Goal: Task Accomplishment & Management: Manage account settings

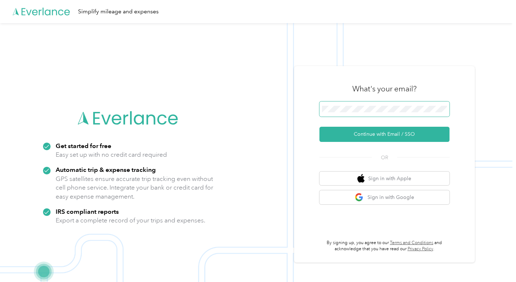
click at [319, 127] on button "Continue with Email / SSO" at bounding box center [384, 134] width 130 height 15
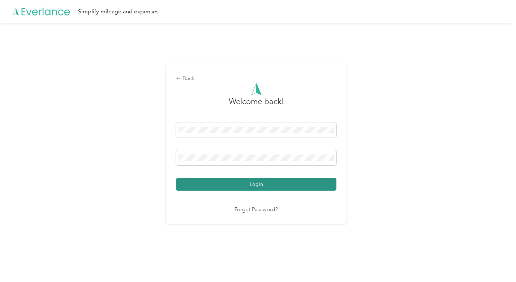
click at [254, 183] on button "Login" at bounding box center [256, 184] width 160 height 13
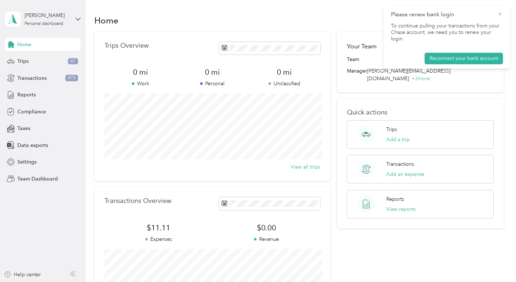
click at [500, 14] on icon at bounding box center [499, 13] width 3 height 3
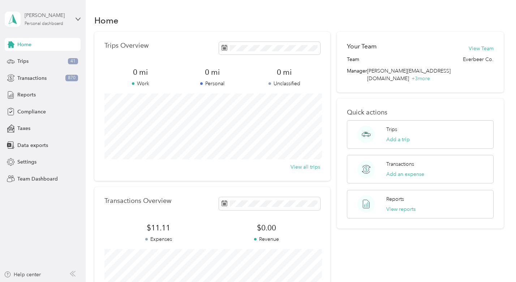
click at [46, 15] on div "[PERSON_NAME]" at bounding box center [47, 16] width 45 height 8
click at [222, 17] on div "Home" at bounding box center [298, 20] width 409 height 15
click at [44, 176] on span "Team Dashboard" at bounding box center [37, 179] width 40 height 8
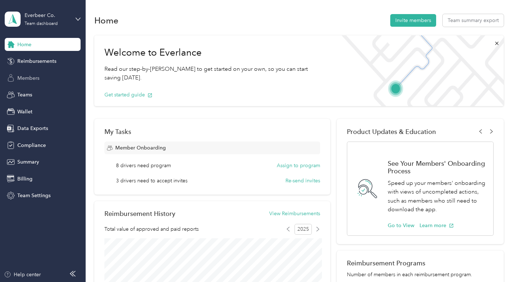
click at [35, 74] on span "Members" at bounding box center [28, 78] width 22 height 8
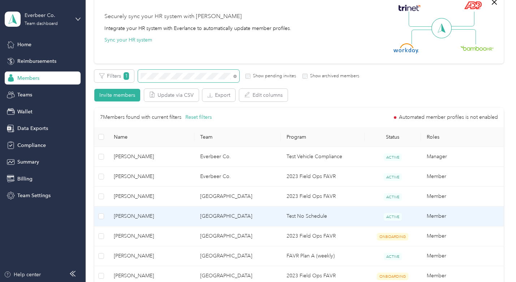
scroll to position [27, 0]
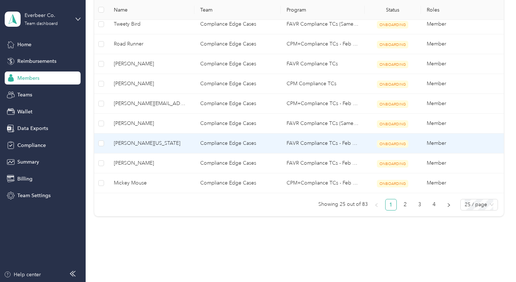
scroll to position [516, 0]
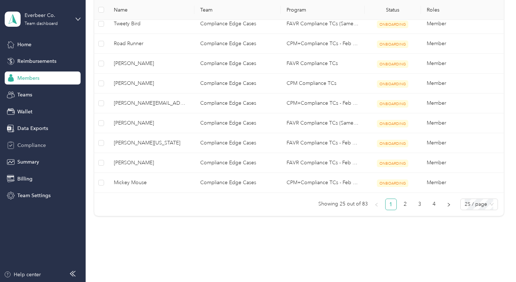
click at [38, 145] on span "Compliance" at bounding box center [31, 146] width 29 height 8
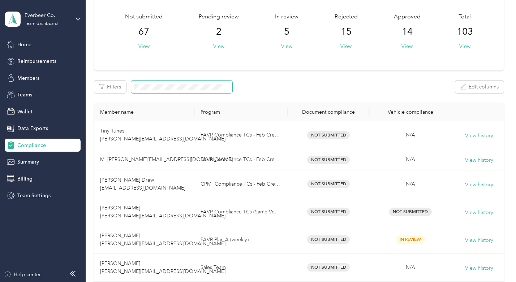
scroll to position [41, 0]
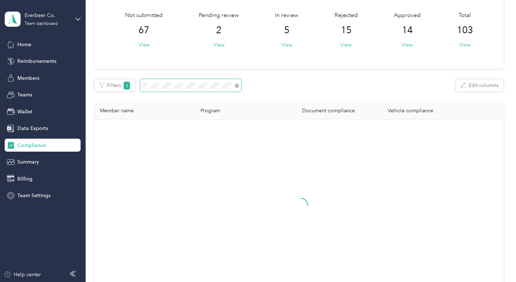
scroll to position [4, 0]
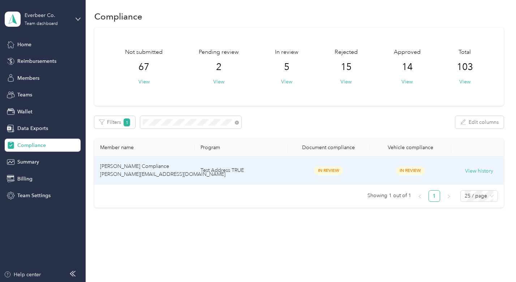
click at [155, 168] on td "[PERSON_NAME] Compliance [PERSON_NAME][EMAIL_ADDRESS][DOMAIN_NAME]" at bounding box center [144, 171] width 100 height 28
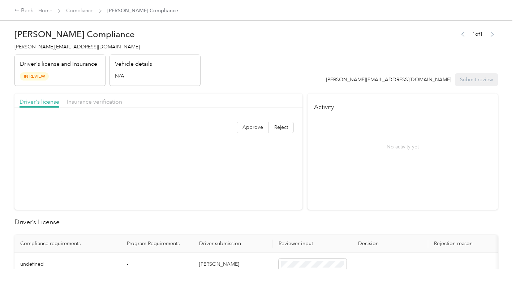
click at [476, 81] on div "[PERSON_NAME][EMAIL_ADDRESS][DOMAIN_NAME] Submit review" at bounding box center [412, 79] width 172 height 13
click at [43, 11] on link "Home" at bounding box center [45, 11] width 14 height 6
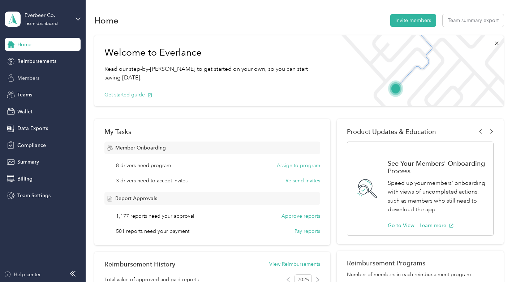
click at [26, 76] on span "Members" at bounding box center [28, 78] width 22 height 8
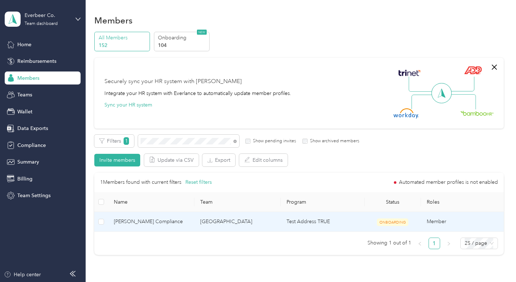
click at [143, 219] on span "[PERSON_NAME] Compliance" at bounding box center [151, 222] width 75 height 8
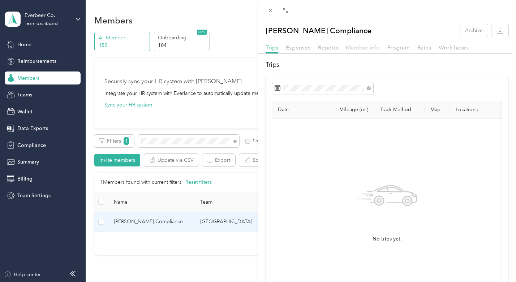
click at [366, 48] on span "Member info" at bounding box center [363, 47] width 34 height 7
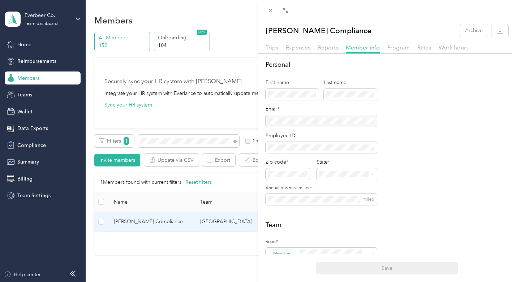
click at [320, 120] on div at bounding box center [320, 121] width 111 height 12
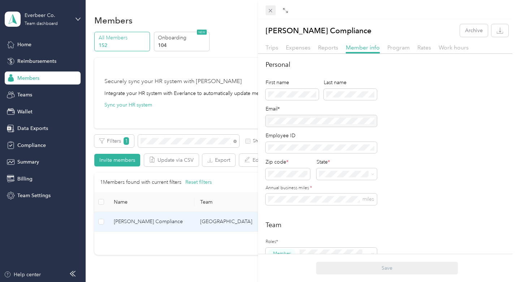
click at [268, 12] on icon at bounding box center [270, 11] width 6 height 6
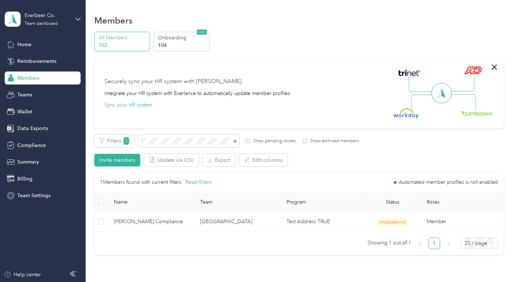
click at [41, 75] on div "Members" at bounding box center [43, 78] width 76 height 13
click at [236, 142] on span at bounding box center [188, 141] width 101 height 13
click at [234, 142] on icon at bounding box center [234, 141] width 1 height 1
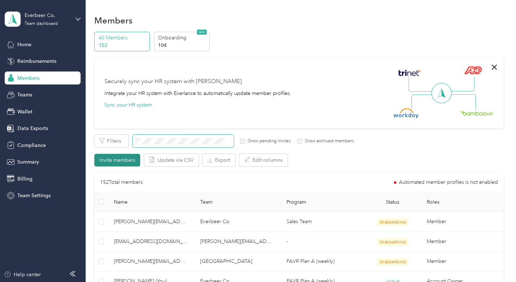
click at [121, 158] on button "Invite members" at bounding box center [117, 160] width 46 height 13
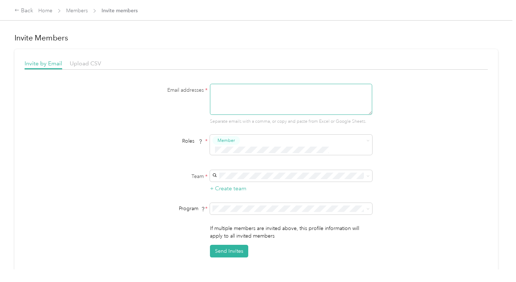
click at [259, 95] on textarea at bounding box center [291, 99] width 162 height 31
paste textarea "[PERSON_NAME][EMAIL_ADDRESS][DOMAIN_NAME]"
click at [257, 89] on textarea "[PERSON_NAME][EMAIL_ADDRESS][DOMAIN_NAME]" at bounding box center [291, 99] width 162 height 31
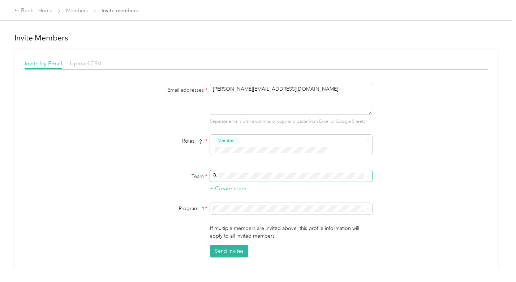
type textarea "[PERSON_NAME][EMAIL_ADDRESS][DOMAIN_NAME]"
click at [241, 177] on span "[GEOGRAPHIC_DATA]" at bounding box center [243, 180] width 52 height 6
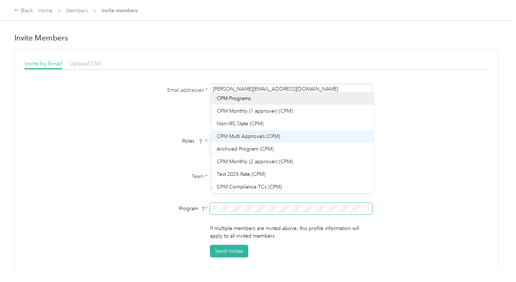
scroll to position [202, 0]
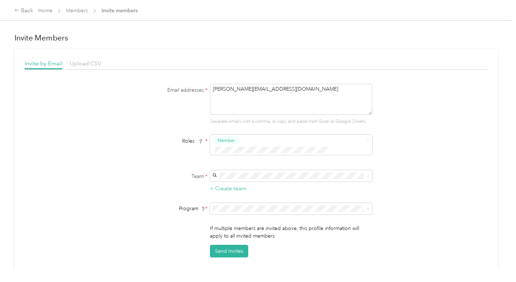
click at [276, 116] on ol "CPM Programs CPM Monthly (1 approver) (CPM) Non-IRS State (CPM) CPM Multi Appro…" at bounding box center [293, 142] width 162 height 101
click at [249, 110] on span "Test Address TRUE (FAVR)" at bounding box center [247, 111] width 60 height 6
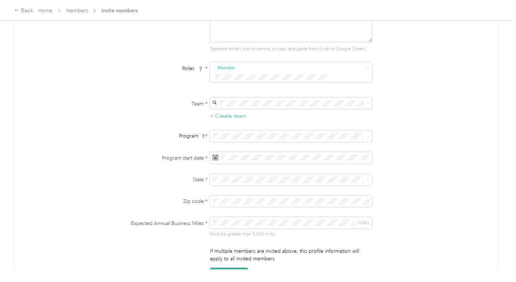
scroll to position [80, 0]
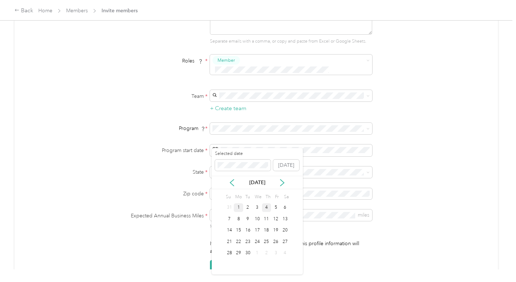
click at [238, 209] on div "1" at bounding box center [238, 207] width 9 height 9
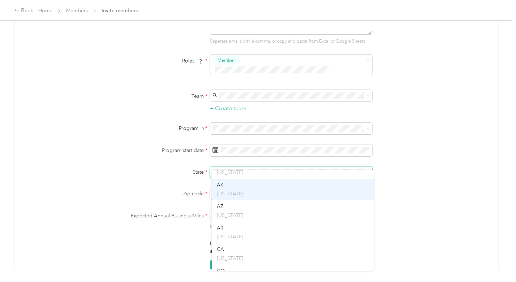
scroll to position [35, 0]
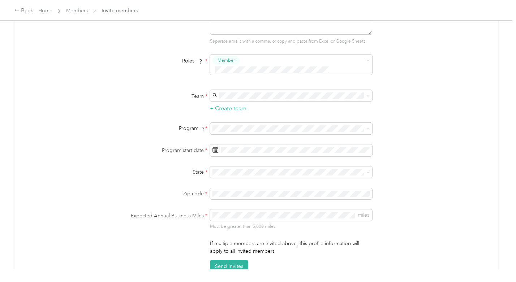
click at [233, 248] on div "CA [US_STATE]" at bounding box center [293, 252] width 152 height 17
click at [224, 260] on button "Send Invites" at bounding box center [229, 266] width 38 height 13
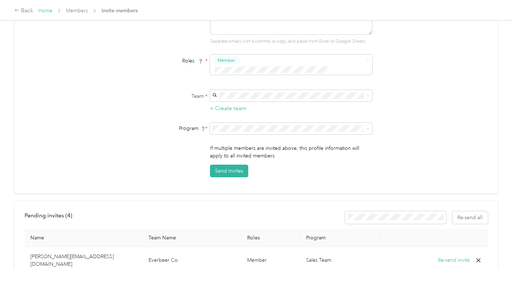
click at [48, 11] on link "Home" at bounding box center [45, 11] width 14 height 6
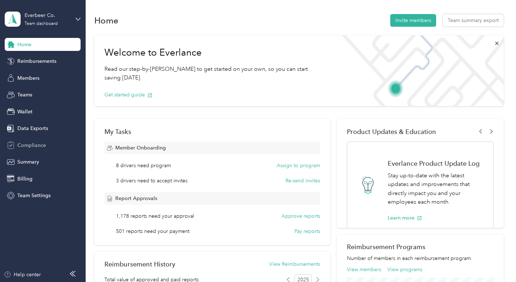
click at [40, 145] on span "Compliance" at bounding box center [31, 146] width 29 height 8
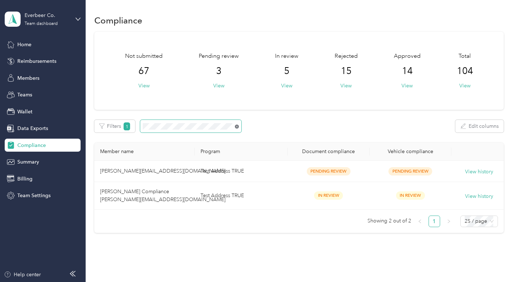
click at [237, 127] on icon at bounding box center [237, 127] width 4 height 4
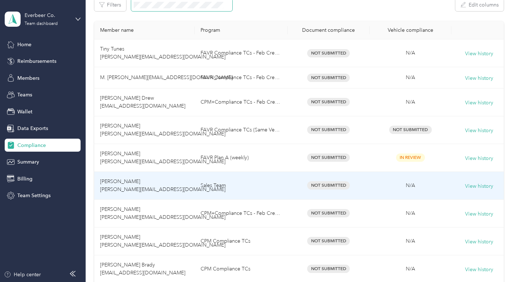
scroll to position [108, 0]
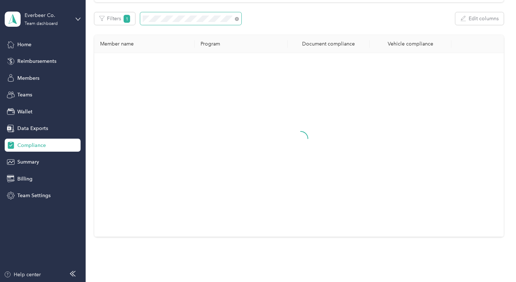
scroll to position [25, 0]
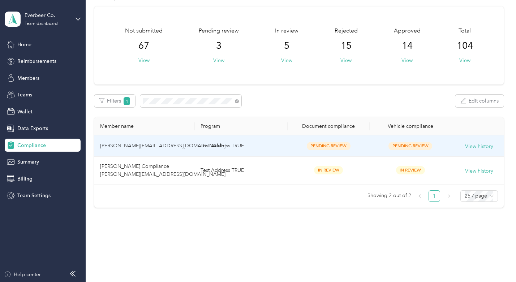
click at [129, 145] on span "[PERSON_NAME][EMAIL_ADDRESS][DOMAIN_NAME]" at bounding box center [162, 146] width 125 height 6
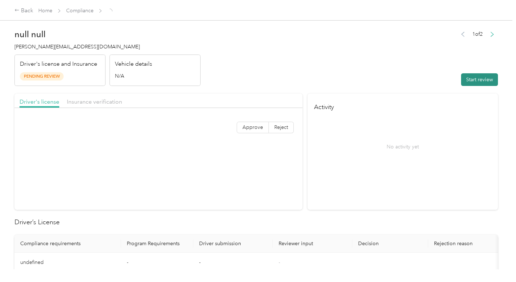
click at [481, 80] on button "Start review" at bounding box center [479, 79] width 37 height 13
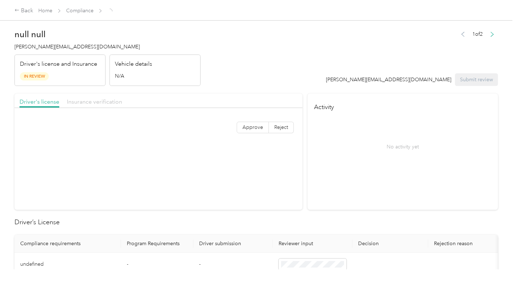
click at [91, 103] on span "Insurance verification" at bounding box center [94, 101] width 55 height 7
click at [85, 144] on section "Driver's license Insurance verification Approve Reject" at bounding box center [158, 152] width 288 height 116
click at [240, 141] on section "Driver's license Insurance verification Approve Reject" at bounding box center [158, 152] width 288 height 116
